Goal: Task Accomplishment & Management: Manage account settings

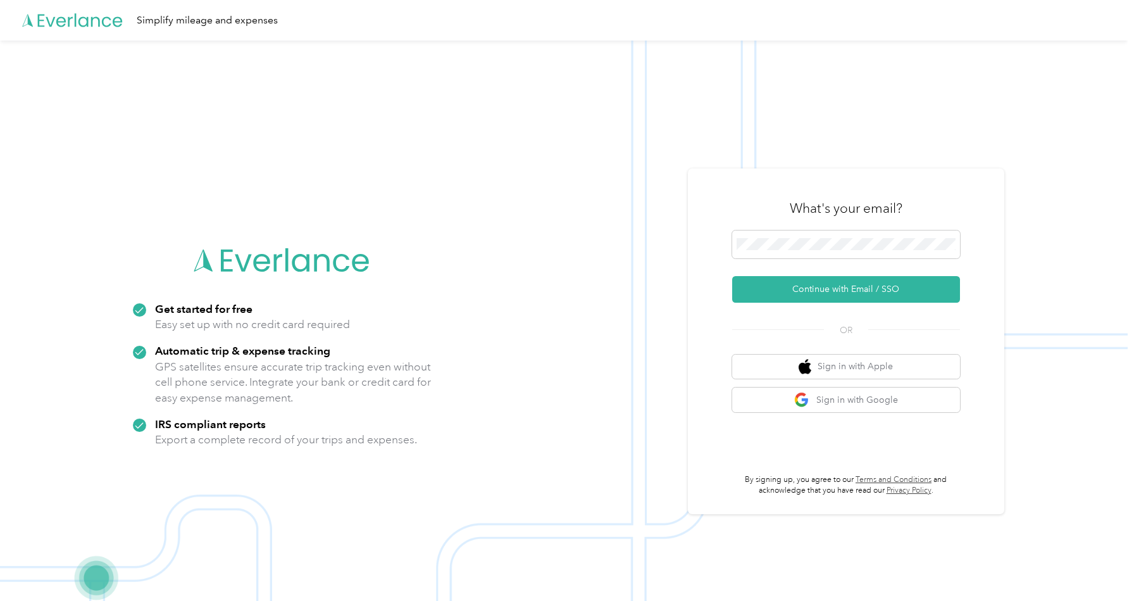
click at [751, 322] on div "OR" at bounding box center [846, 328] width 228 height 16
click at [798, 284] on button "Continue with Email / SSO" at bounding box center [846, 289] width 228 height 27
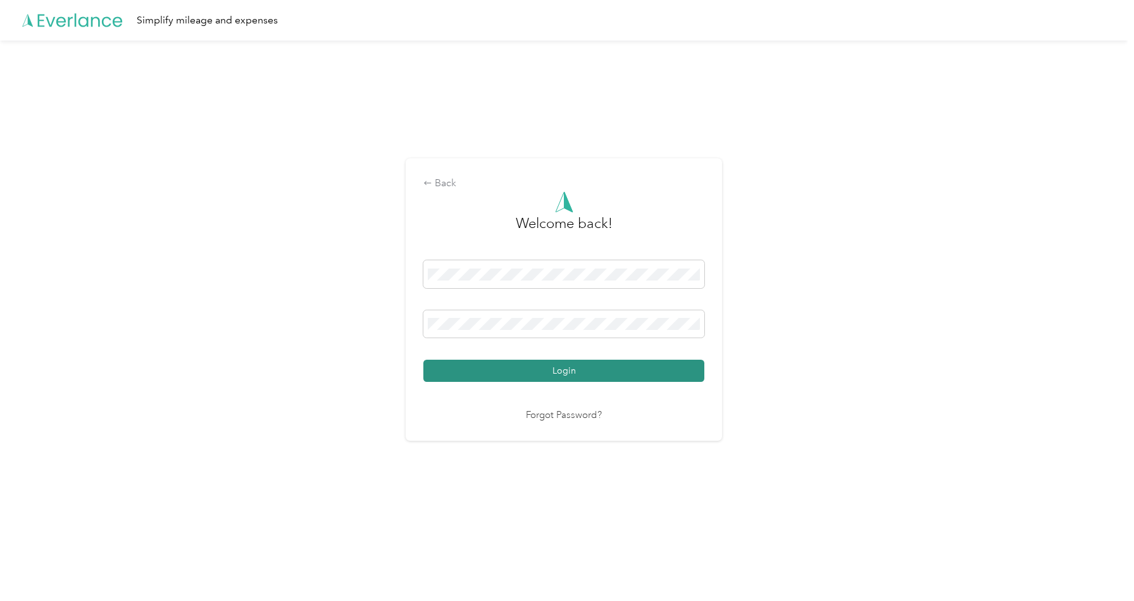
click at [570, 373] on button "Login" at bounding box center [563, 370] width 281 height 22
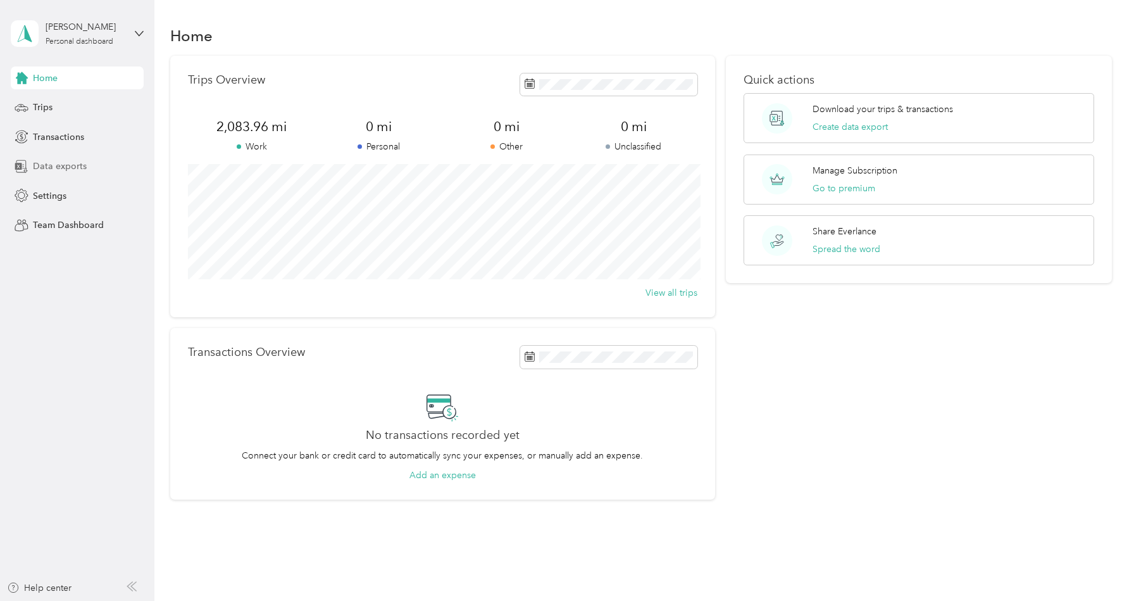
click at [74, 164] on span "Data exports" at bounding box center [60, 165] width 54 height 13
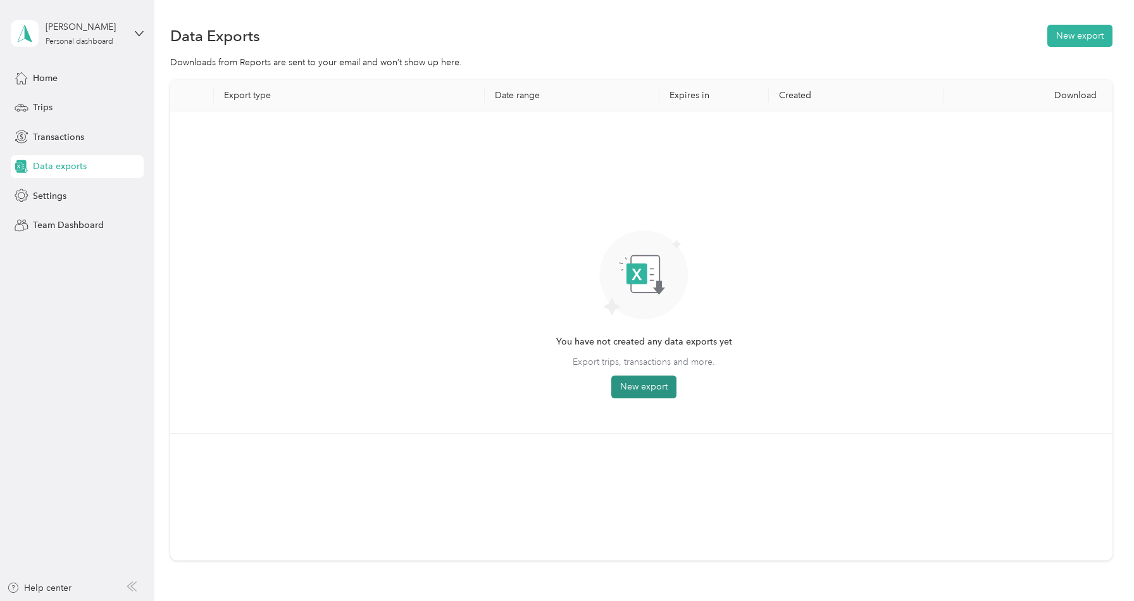
click at [626, 375] on button "New export" at bounding box center [643, 386] width 65 height 23
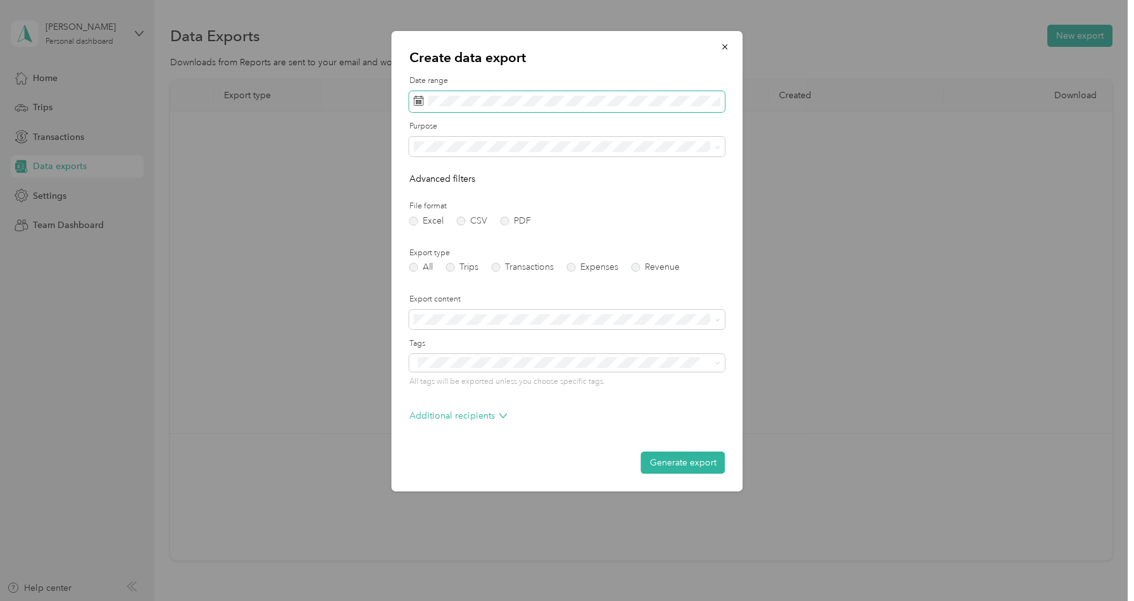
click at [533, 108] on span at bounding box center [567, 102] width 316 height 22
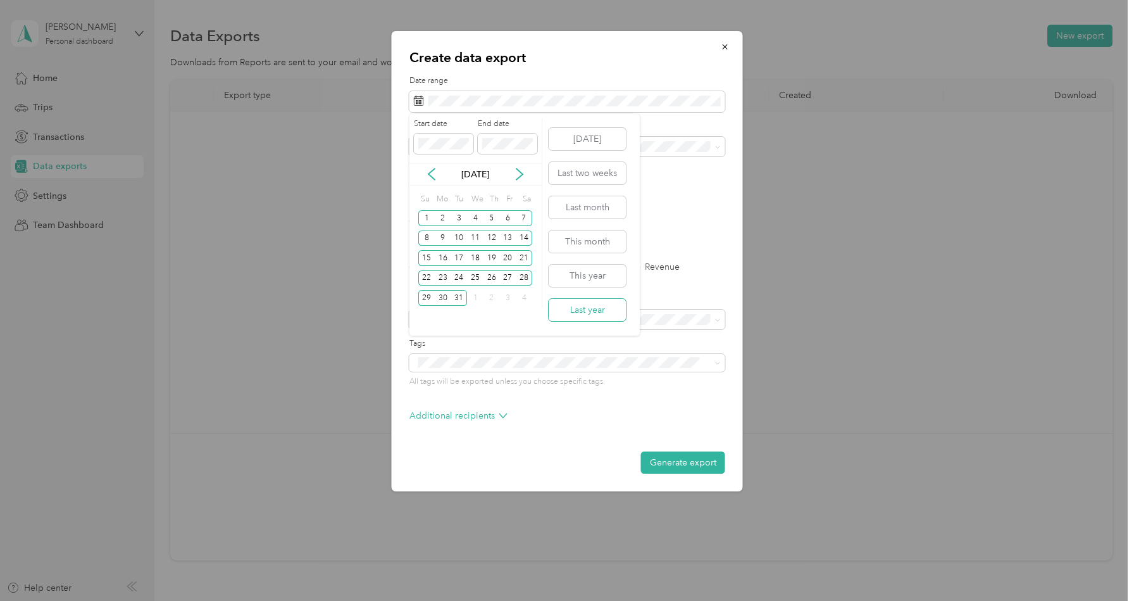
click at [596, 314] on button "Last year" at bounding box center [587, 310] width 77 height 22
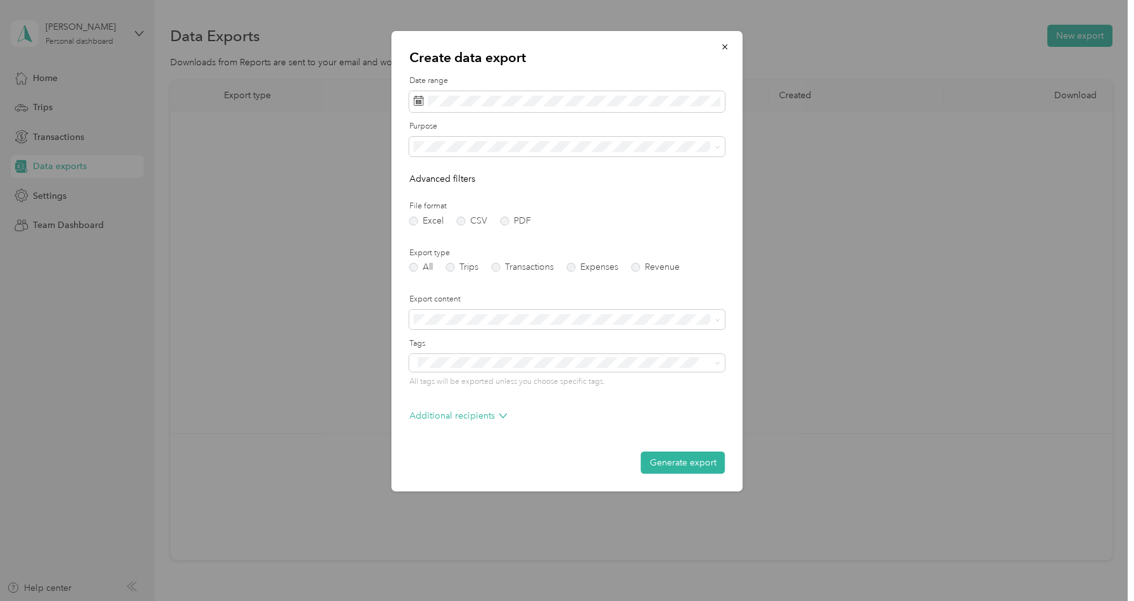
click at [507, 414] on div "Additional recipients" at bounding box center [567, 419] width 316 height 20
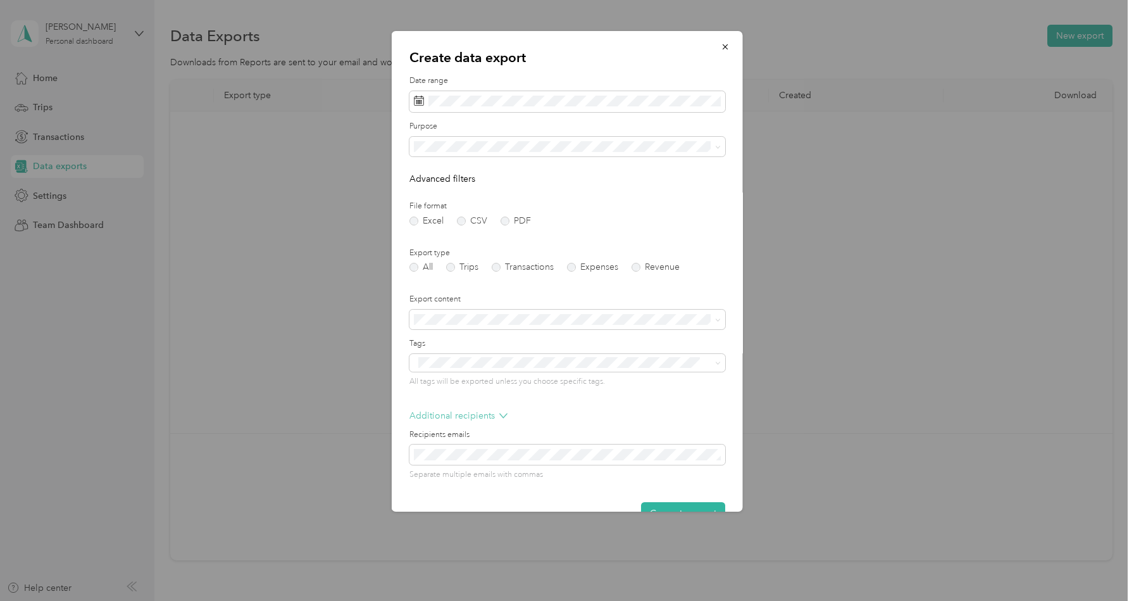
click at [504, 415] on icon at bounding box center [503, 415] width 8 height 8
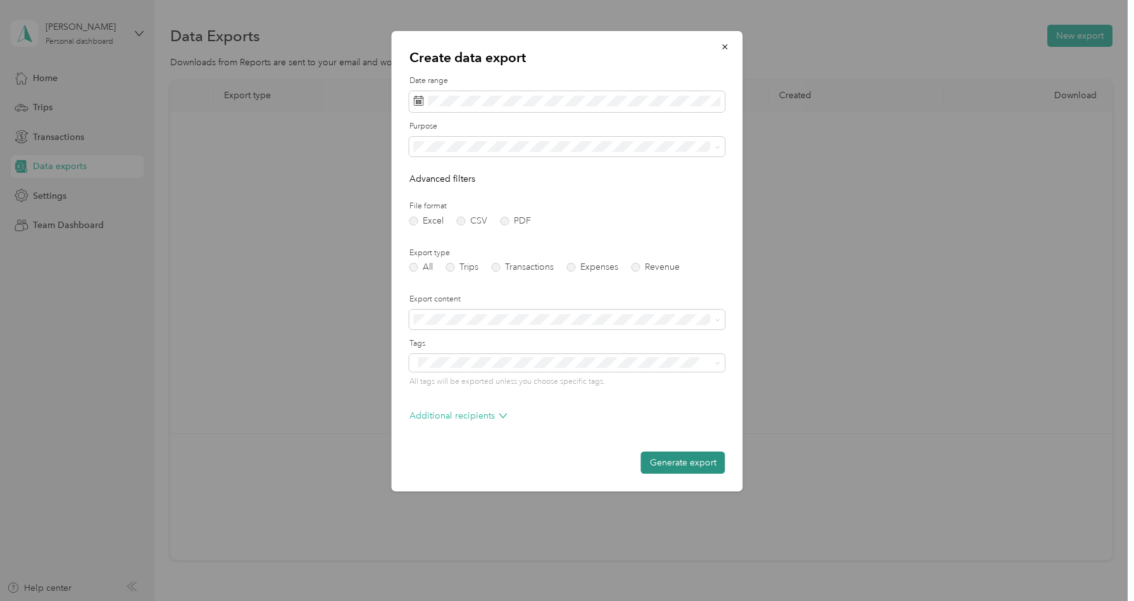
click at [657, 459] on button "Generate export" at bounding box center [683, 462] width 84 height 22
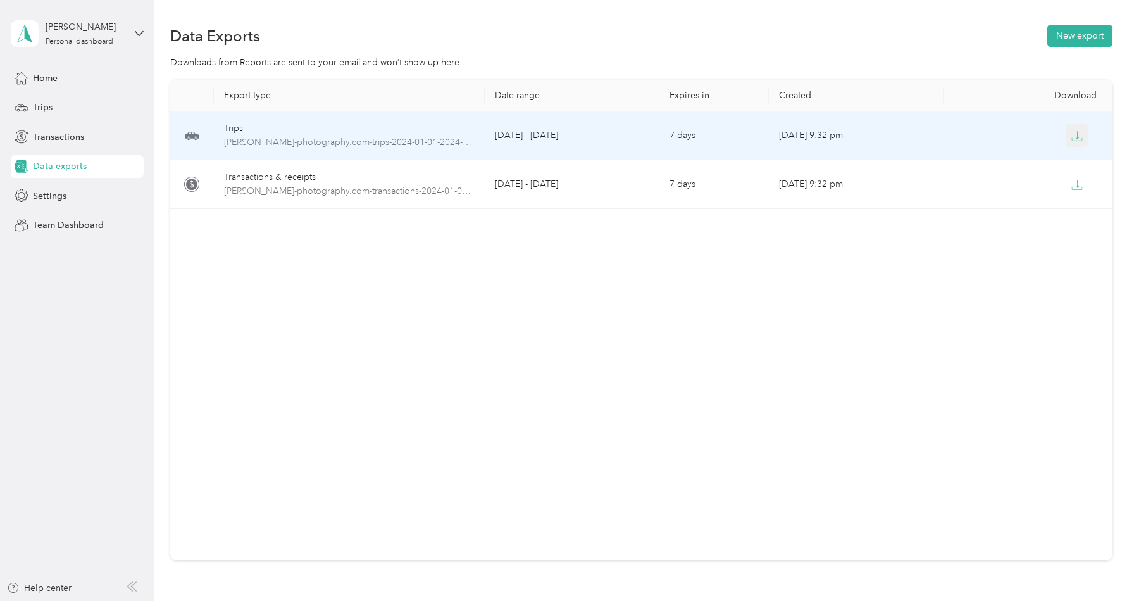
click at [1080, 140] on icon "button" at bounding box center [1076, 135] width 11 height 11
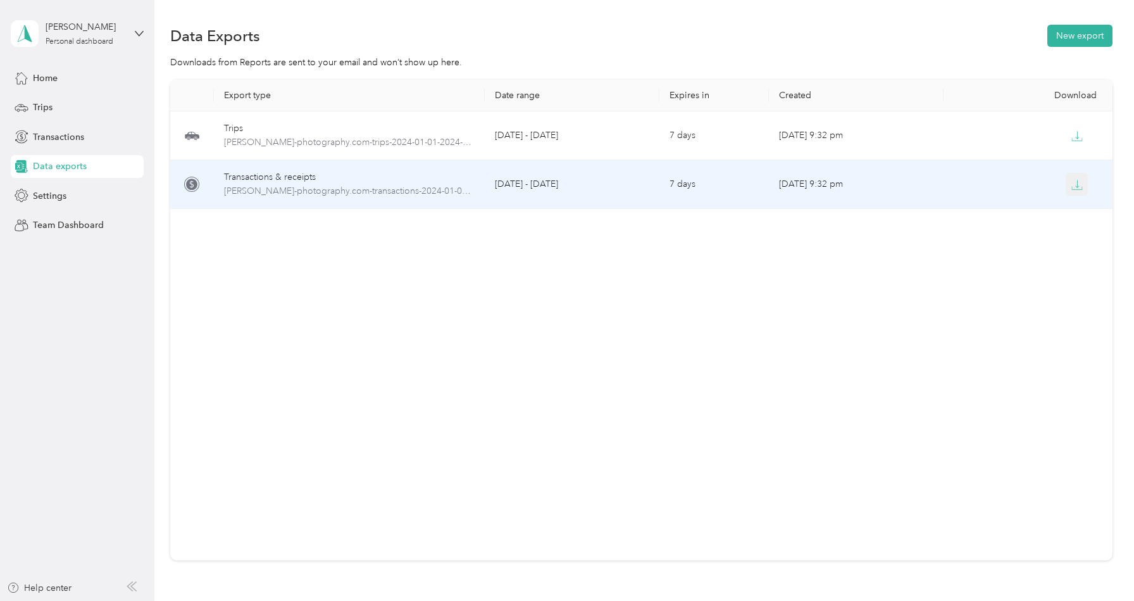
click at [1074, 185] on icon "button" at bounding box center [1076, 184] width 11 height 11
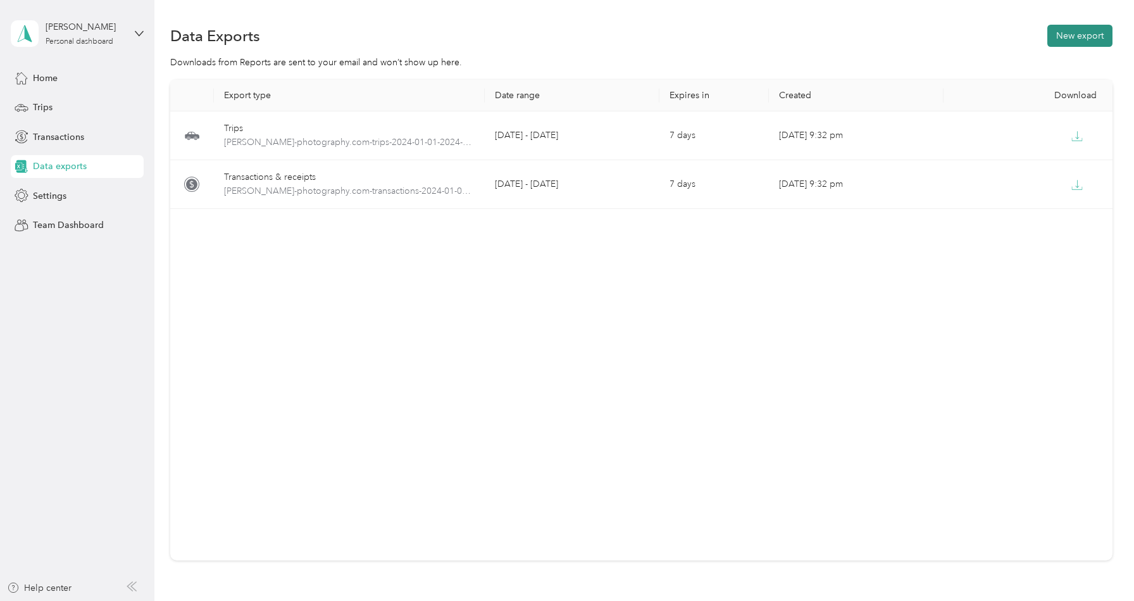
click at [1090, 33] on button "New export" at bounding box center [1079, 36] width 65 height 22
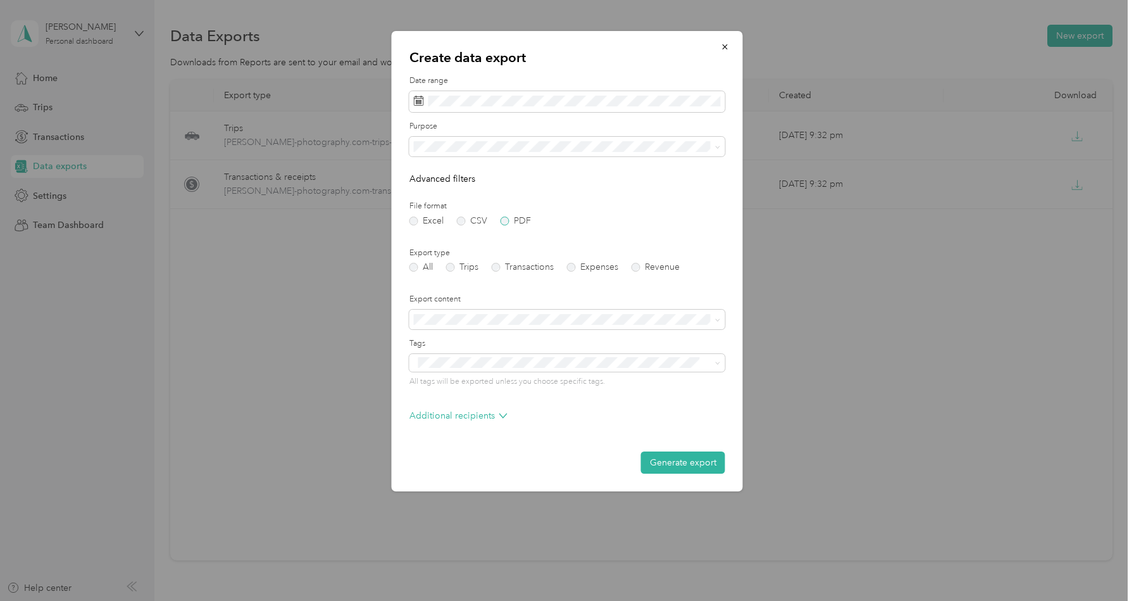
click at [509, 222] on label "PDF" at bounding box center [516, 220] width 30 height 9
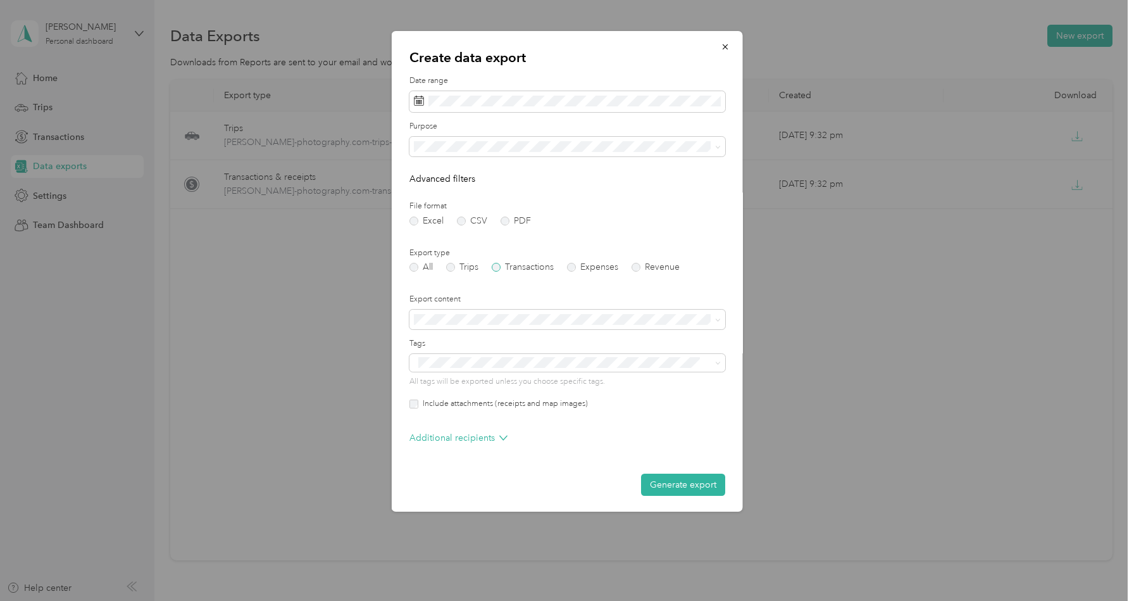
click at [521, 270] on label "Transactions" at bounding box center [523, 267] width 62 height 9
click at [587, 269] on label "Expenses" at bounding box center [592, 267] width 51 height 9
click at [527, 268] on label "Transactions" at bounding box center [523, 267] width 62 height 9
click at [582, 267] on label "Expenses" at bounding box center [592, 267] width 51 height 9
click at [516, 265] on label "Transactions" at bounding box center [523, 267] width 62 height 9
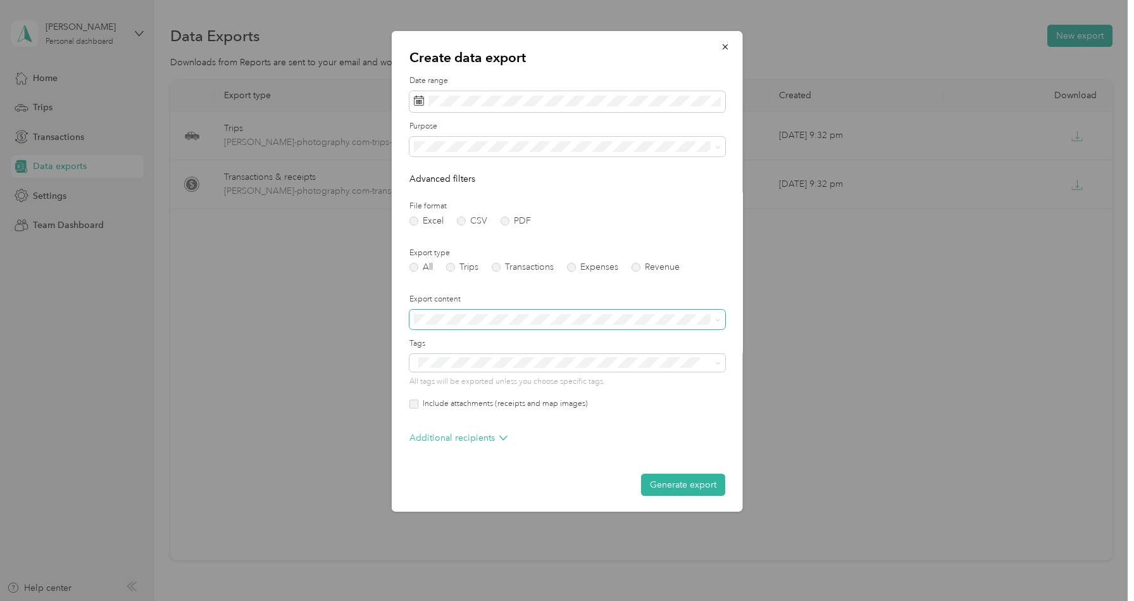
click at [568, 314] on span at bounding box center [567, 319] width 316 height 20
click at [592, 294] on form "Date range Purpose Advanced filters File format Excel CSV PDF Export type All T…" at bounding box center [567, 285] width 316 height 420
click at [659, 489] on button "Generate export" at bounding box center [683, 484] width 84 height 22
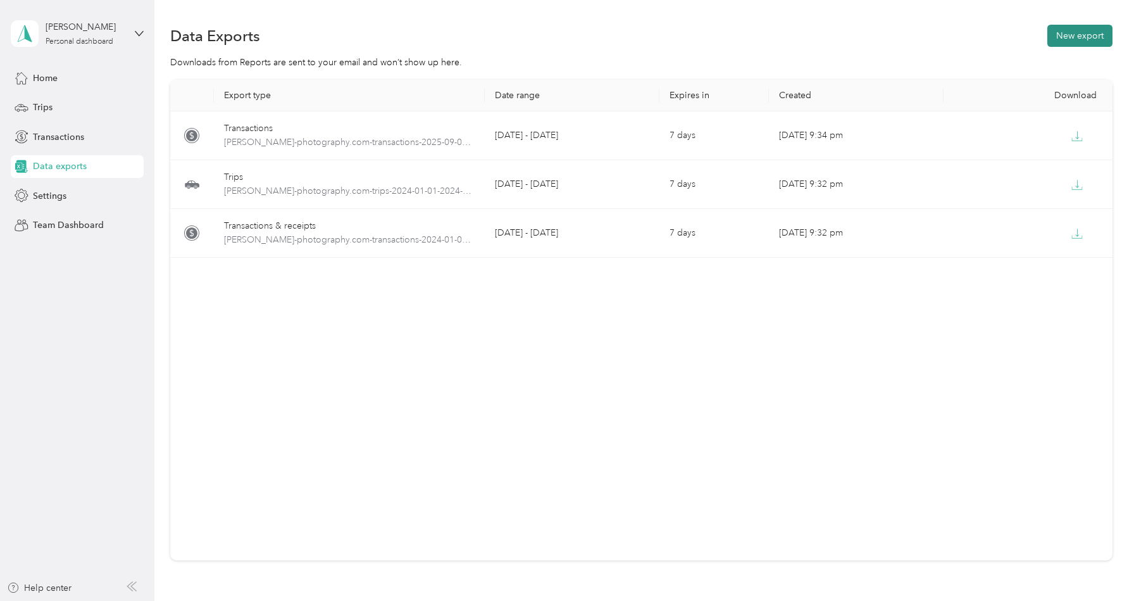
click at [1075, 34] on button "New export" at bounding box center [1079, 36] width 65 height 22
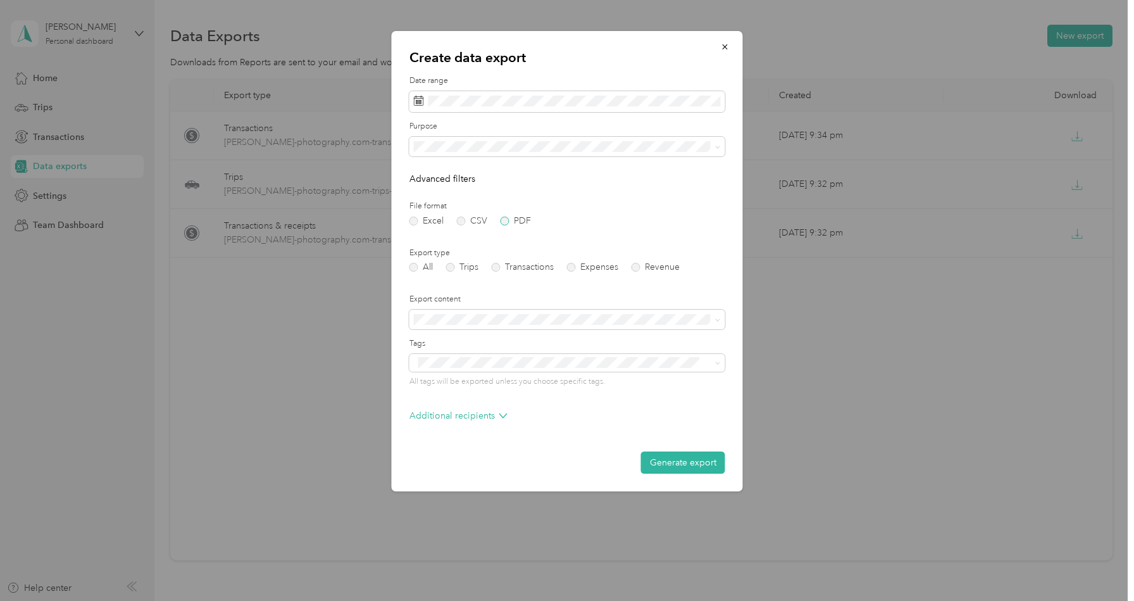
click at [506, 222] on label "PDF" at bounding box center [516, 220] width 30 height 9
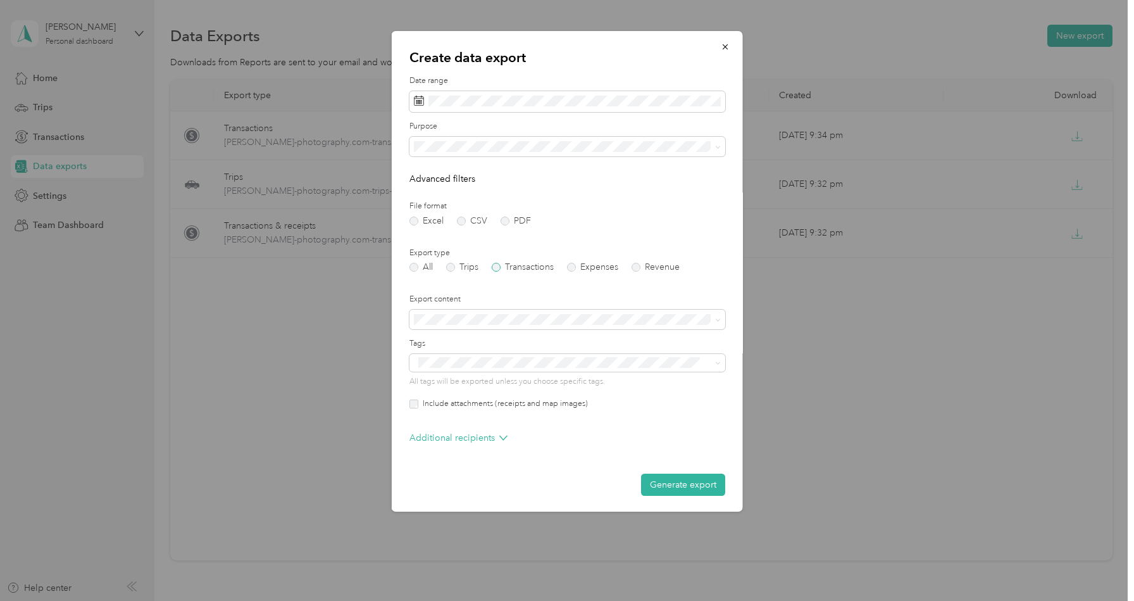
click at [513, 270] on label "Transactions" at bounding box center [523, 267] width 62 height 9
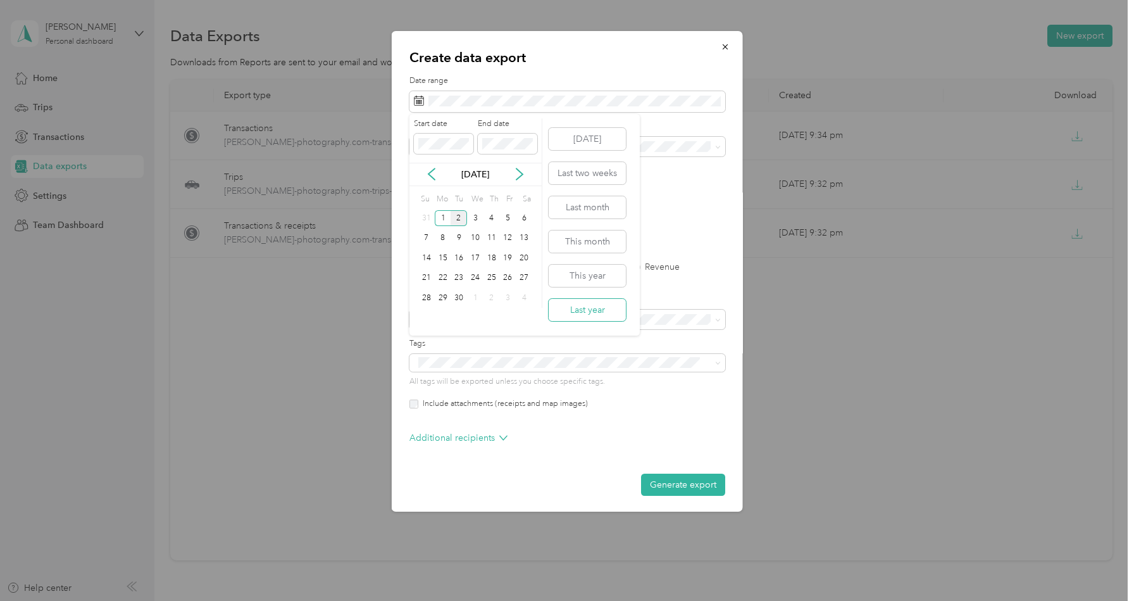
click at [571, 308] on button "Last year" at bounding box center [587, 310] width 77 height 22
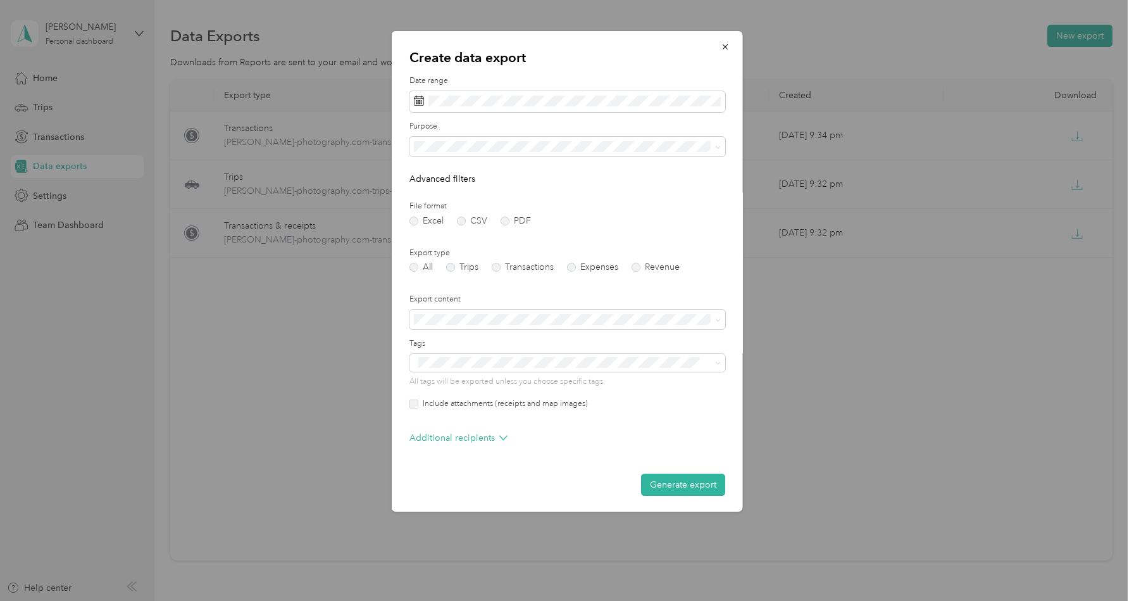
click at [556, 402] on label "Include attachments (receipts and map images)" at bounding box center [503, 403] width 170 height 11
click at [676, 487] on button "Generate export" at bounding box center [683, 484] width 84 height 22
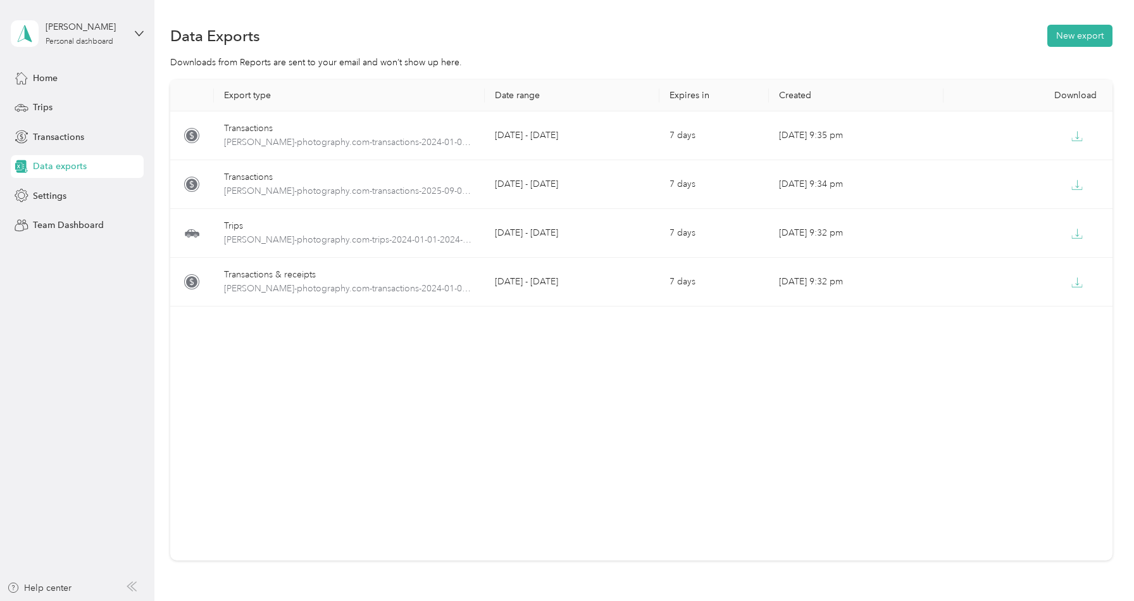
click at [609, 49] on div "Data Exports New export" at bounding box center [641, 35] width 942 height 27
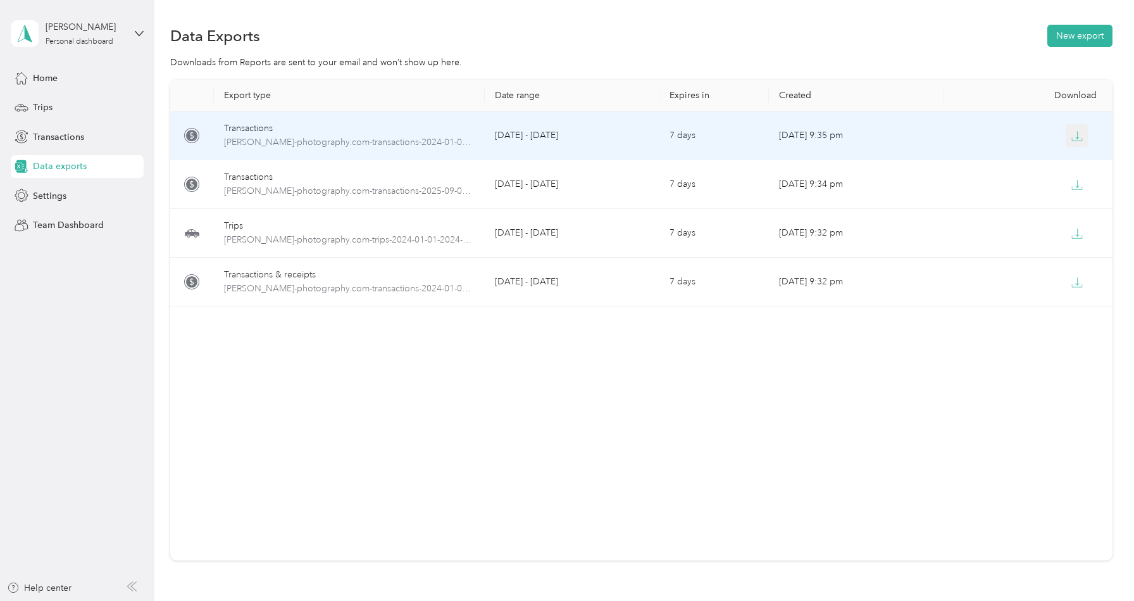
click at [1076, 141] on icon "button" at bounding box center [1076, 135] width 11 height 11
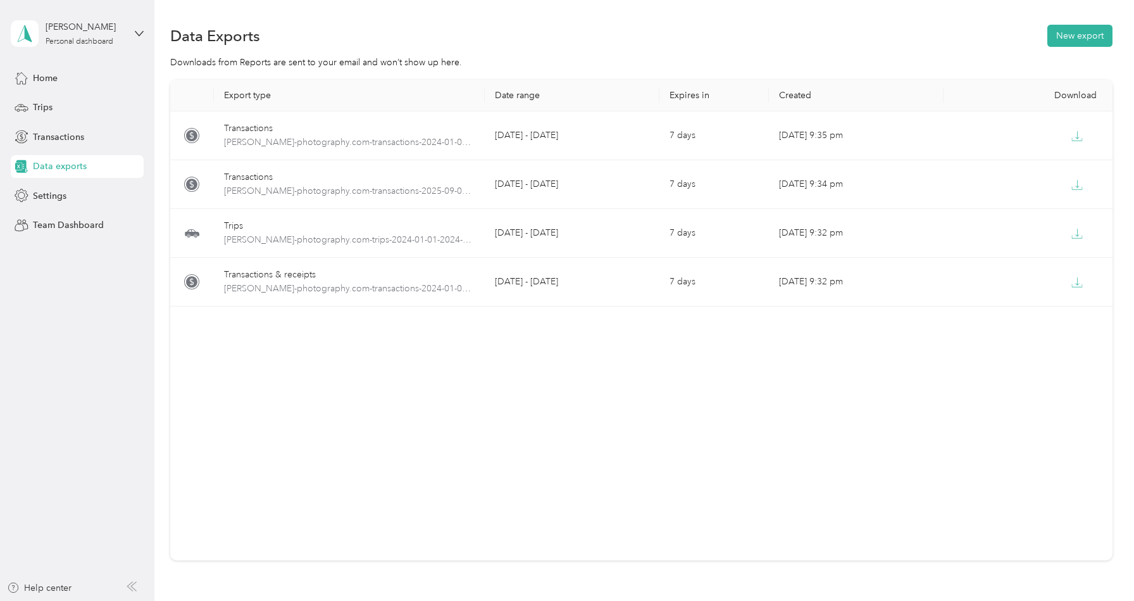
click at [572, 382] on div "Export type Date range Expires in Created Download Transactions [PERSON_NAME]-p…" at bounding box center [641, 320] width 942 height 480
click at [51, 139] on span "Transactions" at bounding box center [58, 136] width 51 height 13
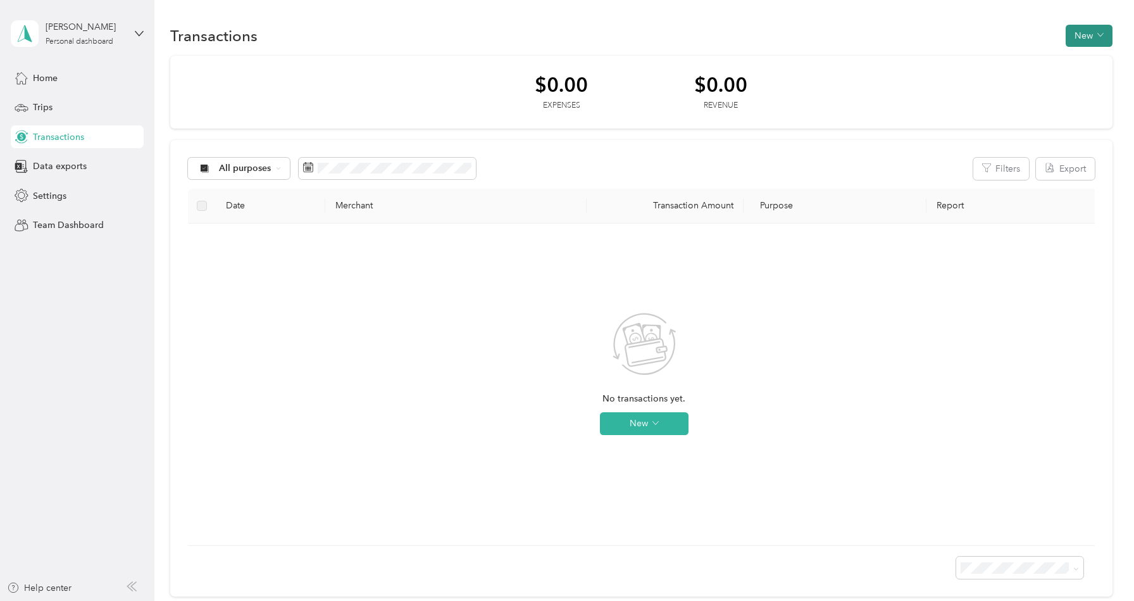
click at [1096, 42] on button "New" at bounding box center [1089, 36] width 47 height 22
click at [1083, 60] on span "Expense" at bounding box center [1092, 59] width 34 height 13
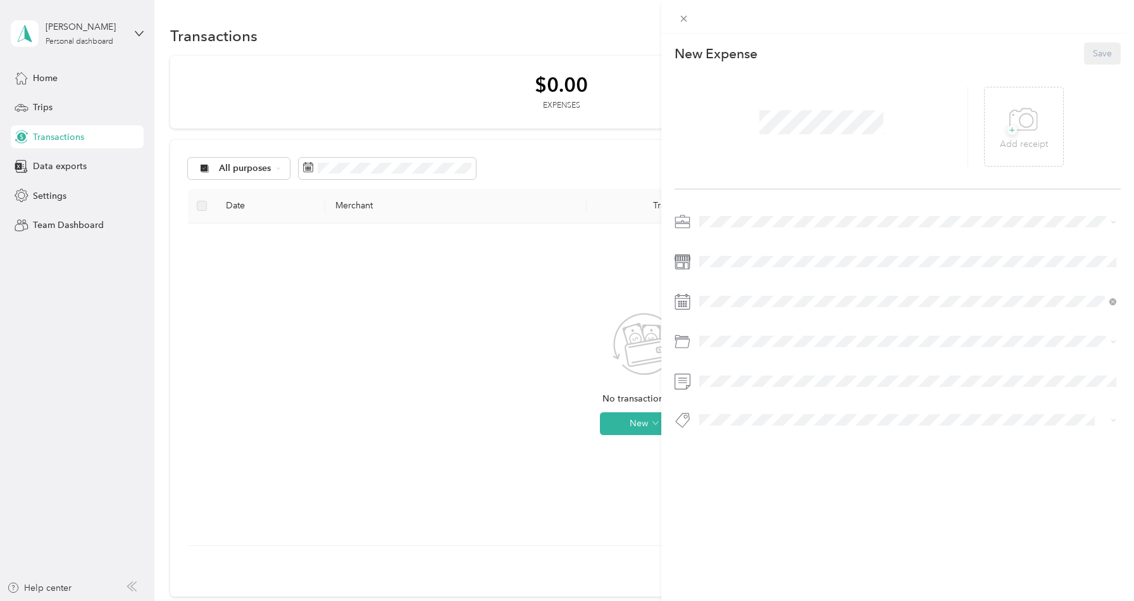
click at [748, 307] on div "Rideshare" at bounding box center [908, 310] width 408 height 13
click at [744, 335] on span at bounding box center [908, 341] width 426 height 20
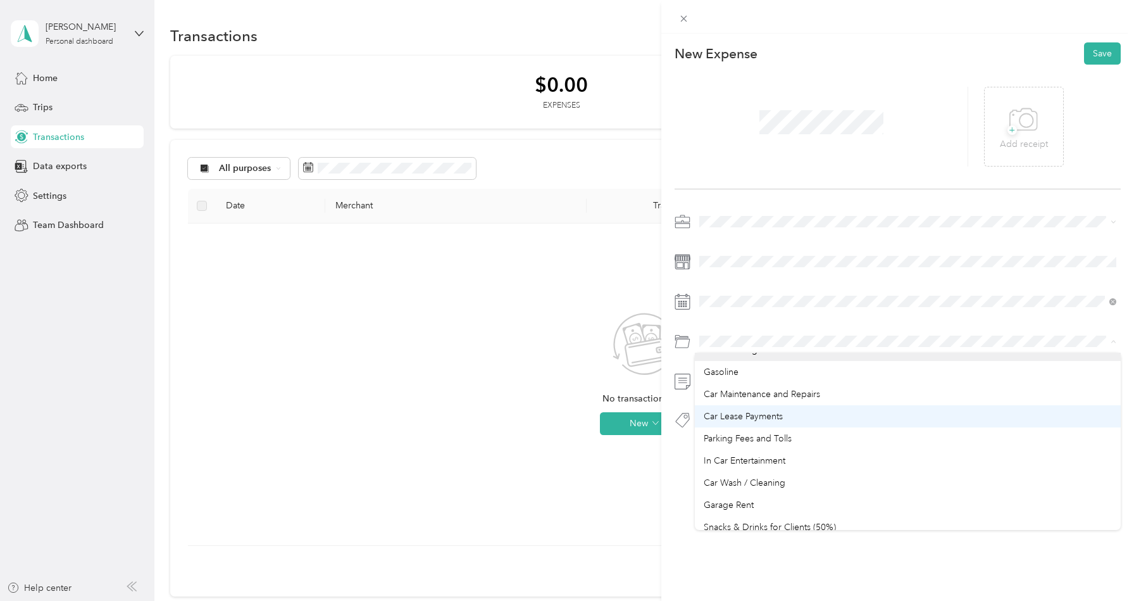
scroll to position [23, 0]
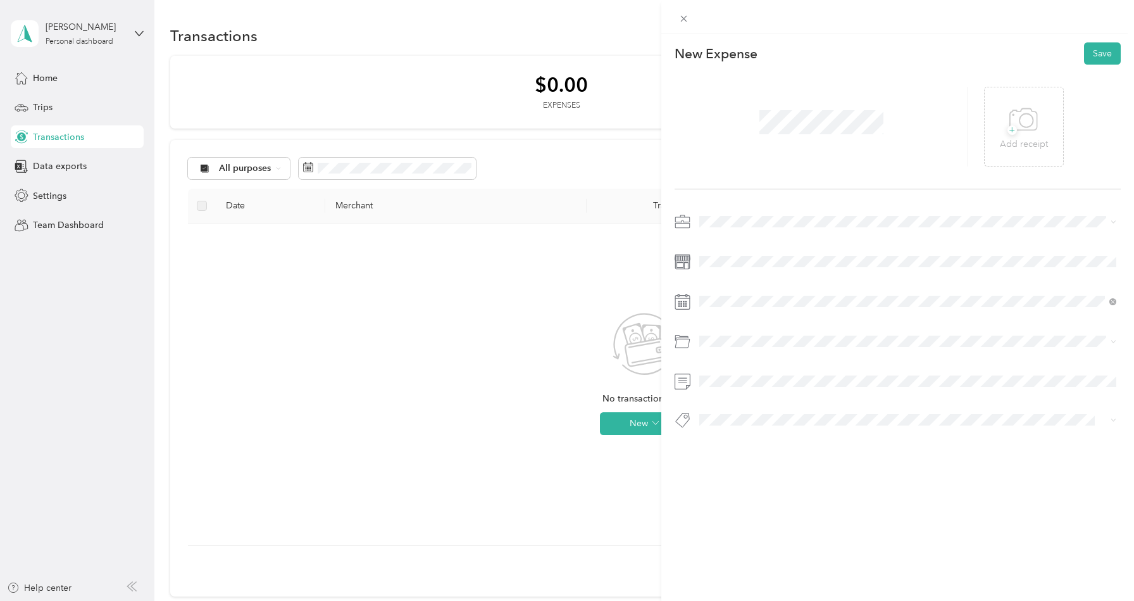
click at [782, 474] on div "Car Wash / Cleaning" at bounding box center [908, 475] width 408 height 13
click at [1041, 113] on div "+ Add receipt" at bounding box center [1024, 127] width 48 height 49
click at [733, 370] on icon at bounding box center [731, 372] width 13 height 13
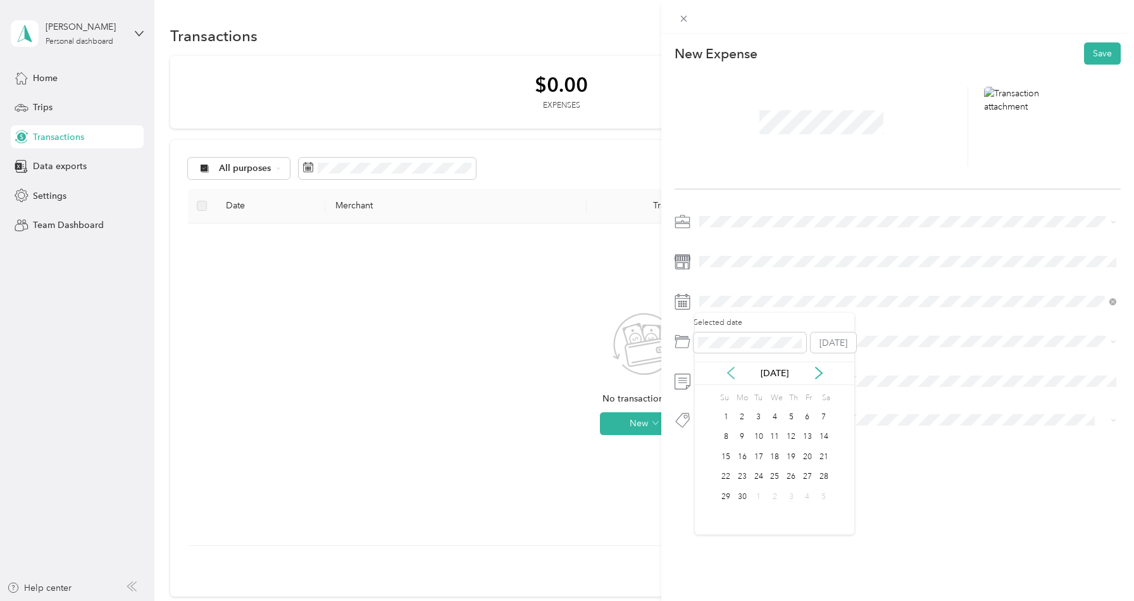
click at [733, 370] on icon at bounding box center [731, 372] width 13 height 13
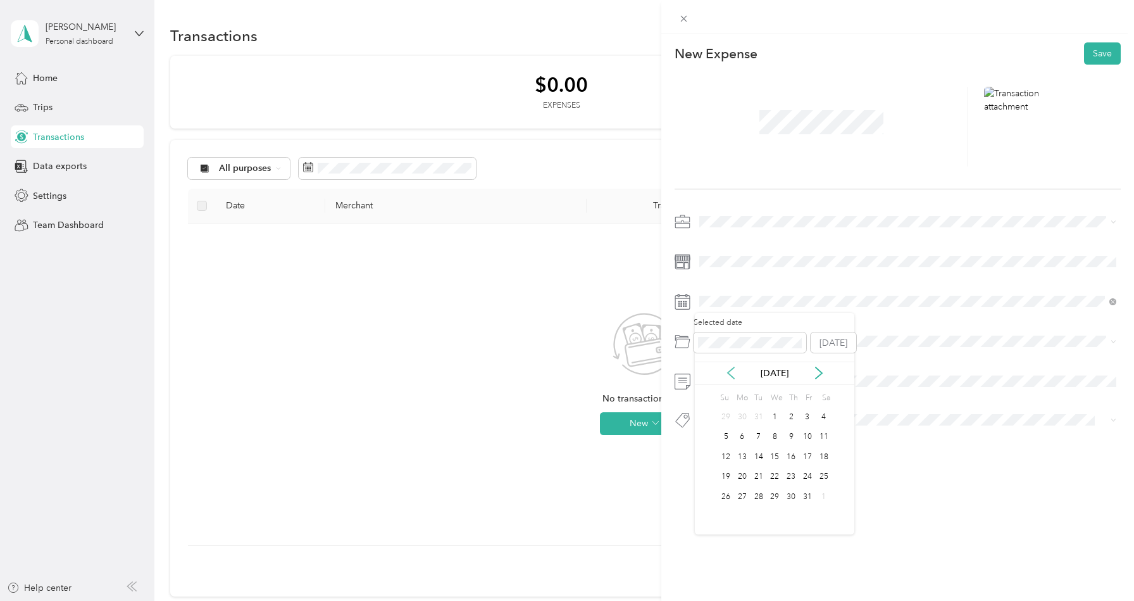
click at [733, 370] on icon at bounding box center [731, 372] width 13 height 13
click at [758, 493] on div "31" at bounding box center [759, 497] width 16 height 16
click at [1103, 59] on button "Save" at bounding box center [1102, 53] width 37 height 22
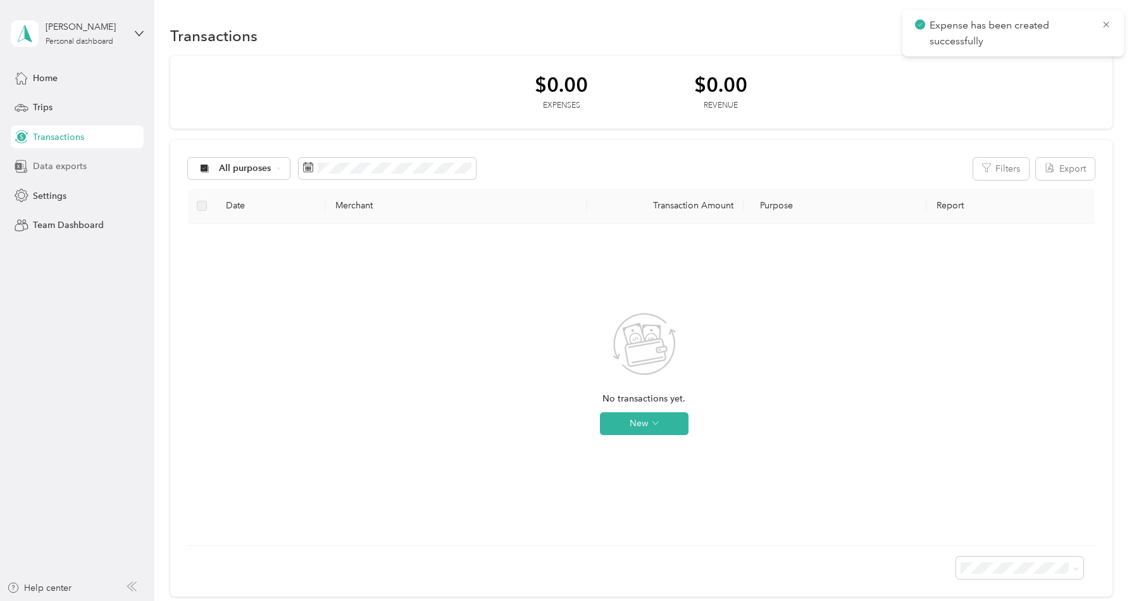
click at [82, 167] on span "Data exports" at bounding box center [60, 165] width 54 height 13
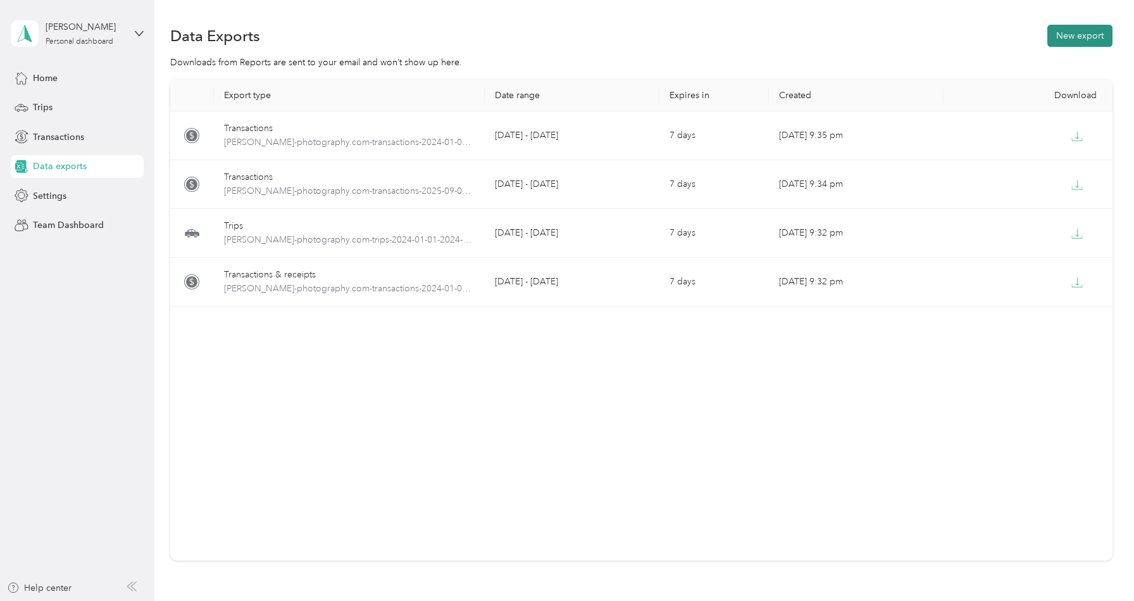
click at [1089, 39] on button "New export" at bounding box center [1079, 36] width 65 height 22
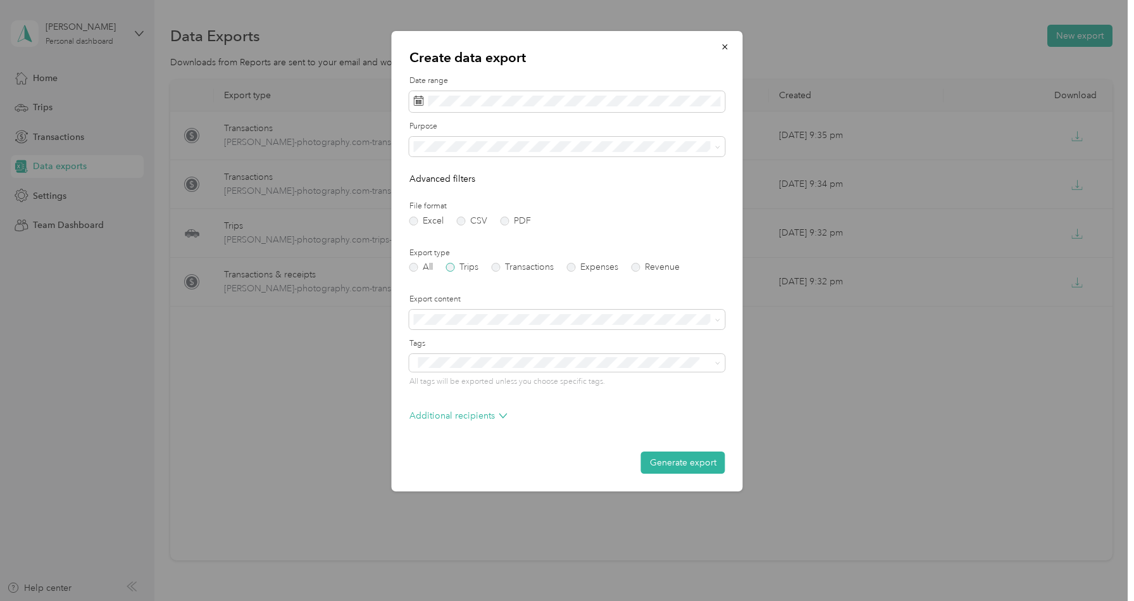
click at [461, 269] on label "Trips" at bounding box center [462, 267] width 32 height 9
click at [549, 301] on label "Export content" at bounding box center [567, 299] width 316 height 11
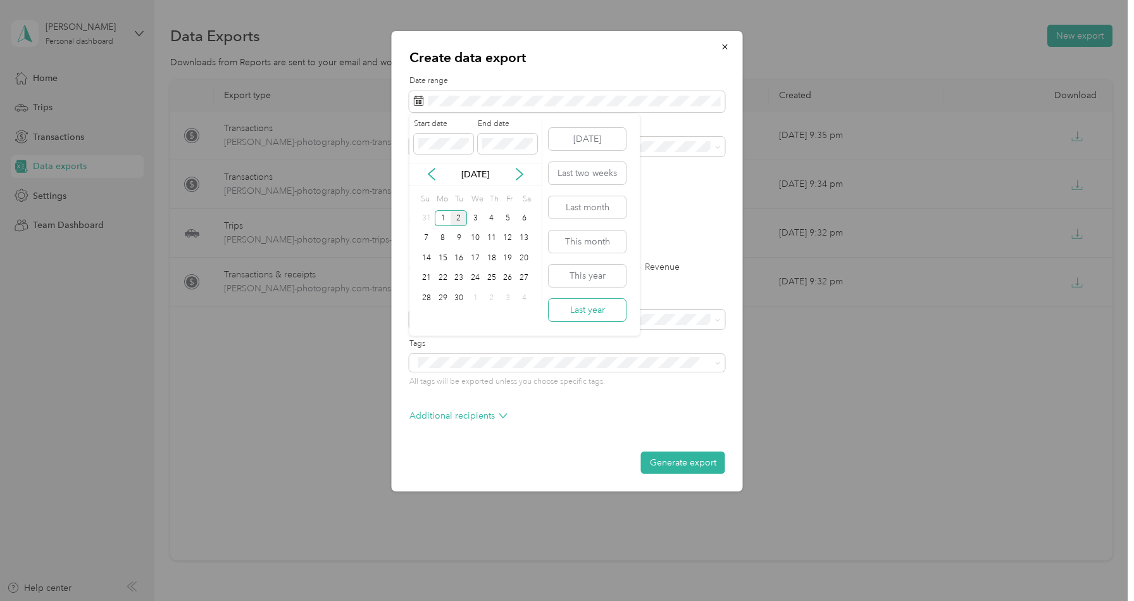
click at [578, 305] on button "Last year" at bounding box center [587, 310] width 77 height 22
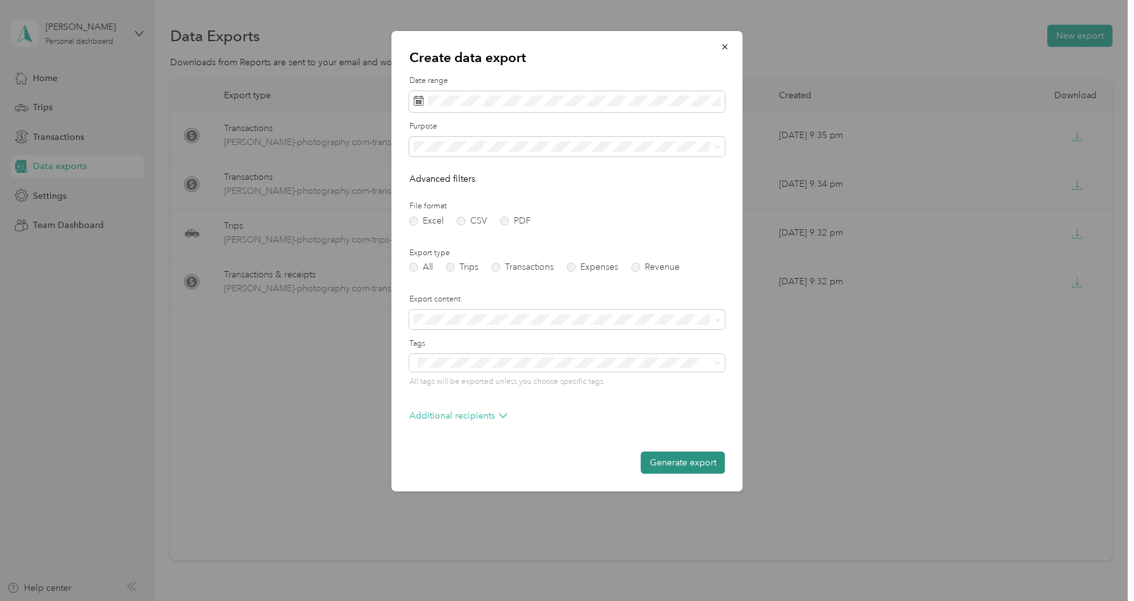
click at [673, 465] on button "Generate export" at bounding box center [683, 462] width 84 height 22
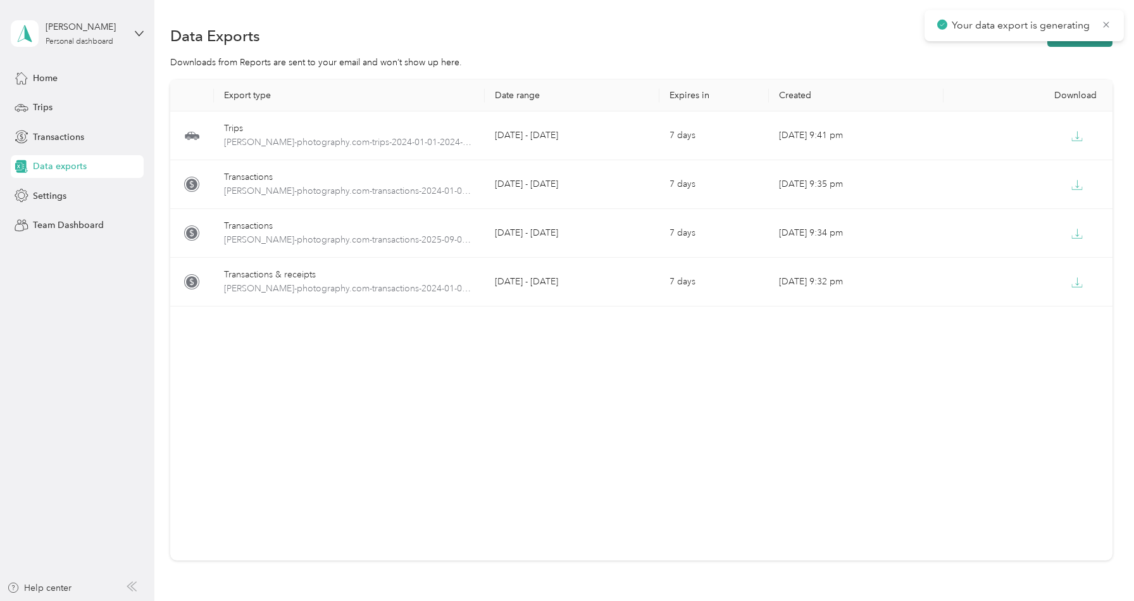
click at [1090, 45] on button "New export" at bounding box center [1079, 36] width 65 height 22
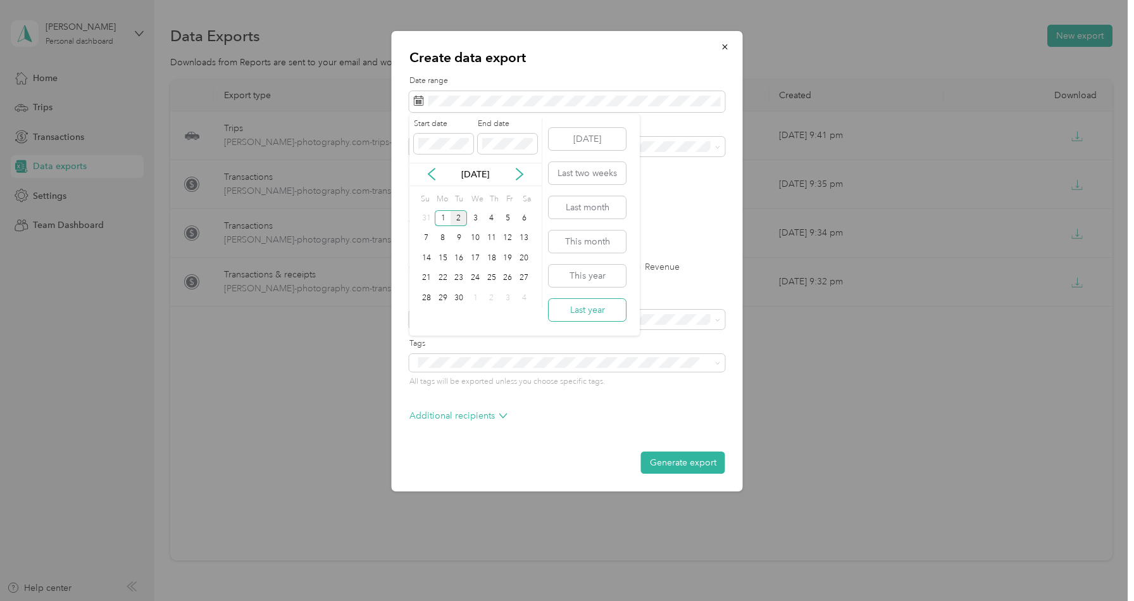
click at [603, 304] on button "Last year" at bounding box center [587, 310] width 77 height 22
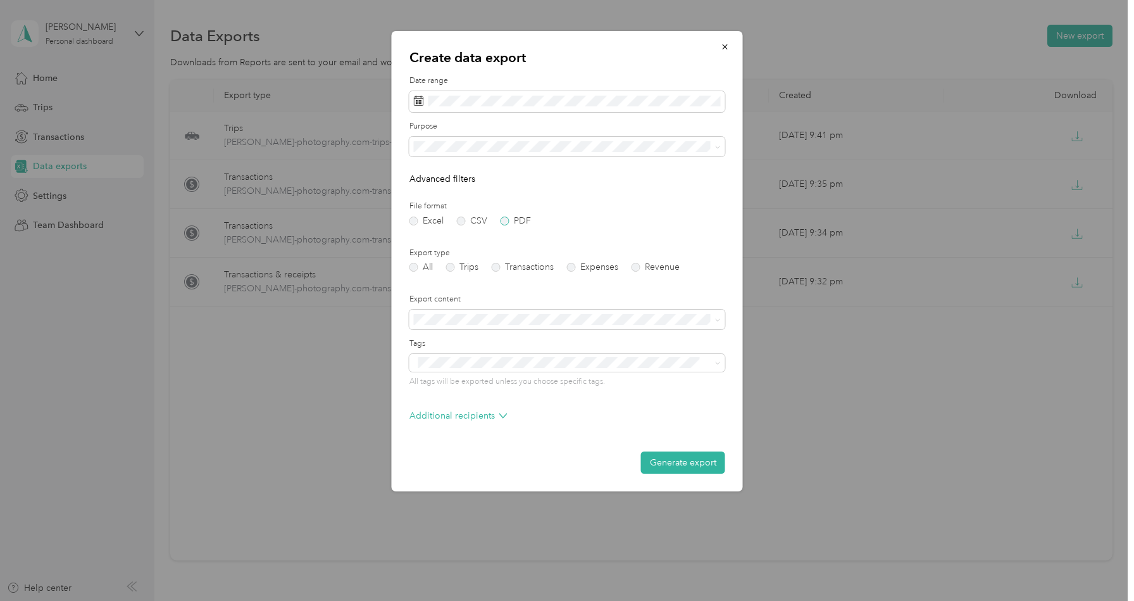
click at [511, 222] on label "PDF" at bounding box center [516, 220] width 30 height 9
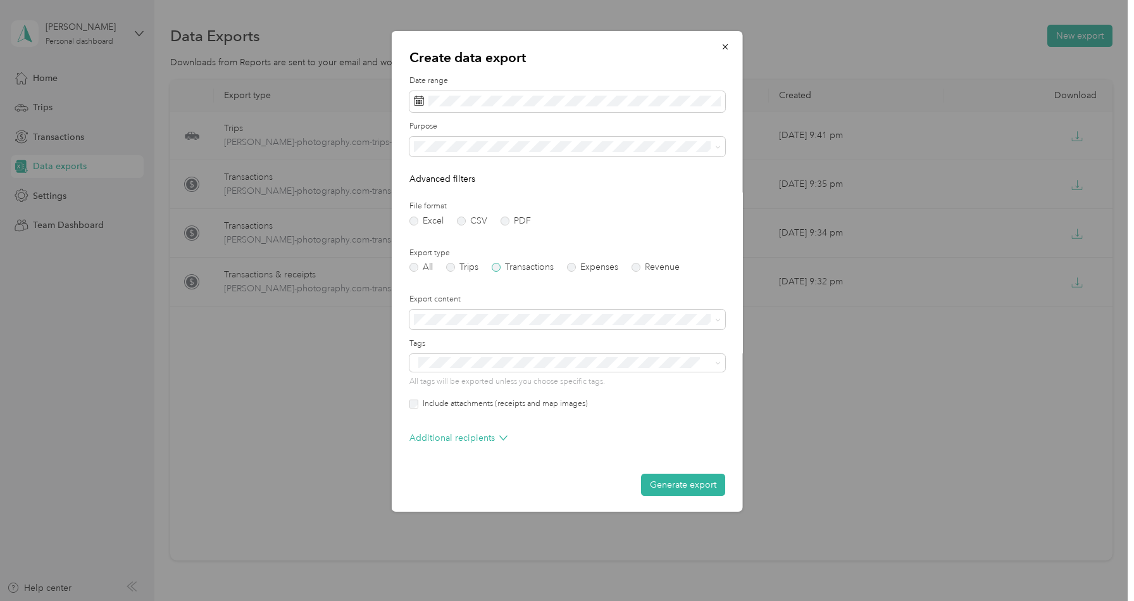
click at [509, 270] on label "Transactions" at bounding box center [523, 267] width 62 height 9
click at [565, 304] on label "Export content" at bounding box center [567, 299] width 316 height 11
click at [672, 485] on button "Generate export" at bounding box center [683, 484] width 84 height 22
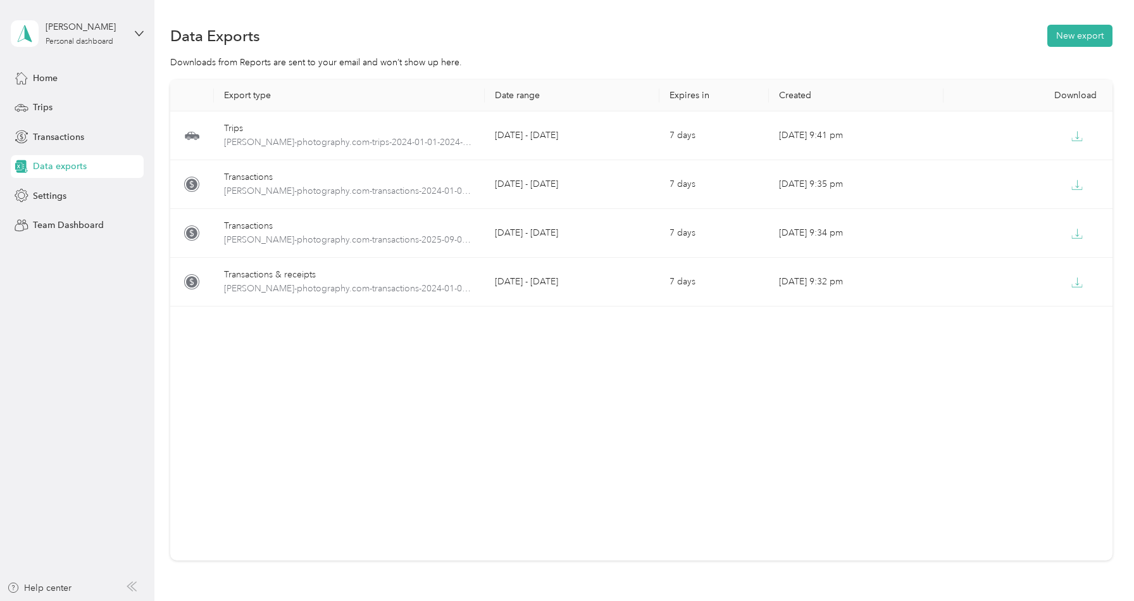
click at [519, 444] on div "Export type Date range Expires in Created Download [PERSON_NAME]-photography.co…" at bounding box center [641, 320] width 942 height 480
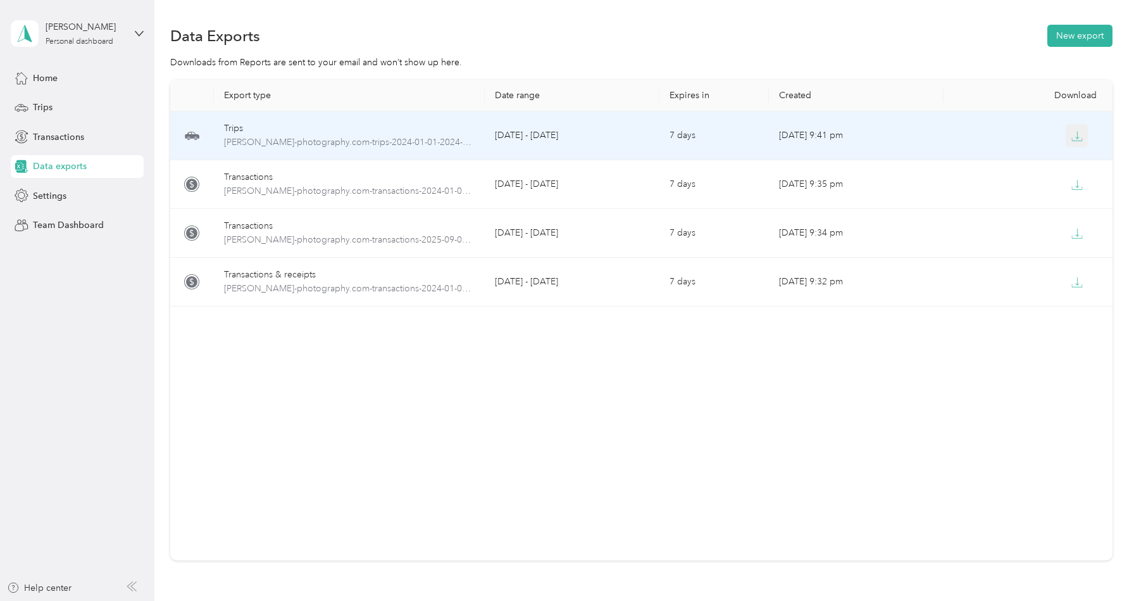
click at [1078, 139] on icon "button" at bounding box center [1077, 135] width 4 height 8
click at [1079, 140] on icon "button" at bounding box center [1076, 135] width 11 height 11
